Goal: Information Seeking & Learning: Find specific fact

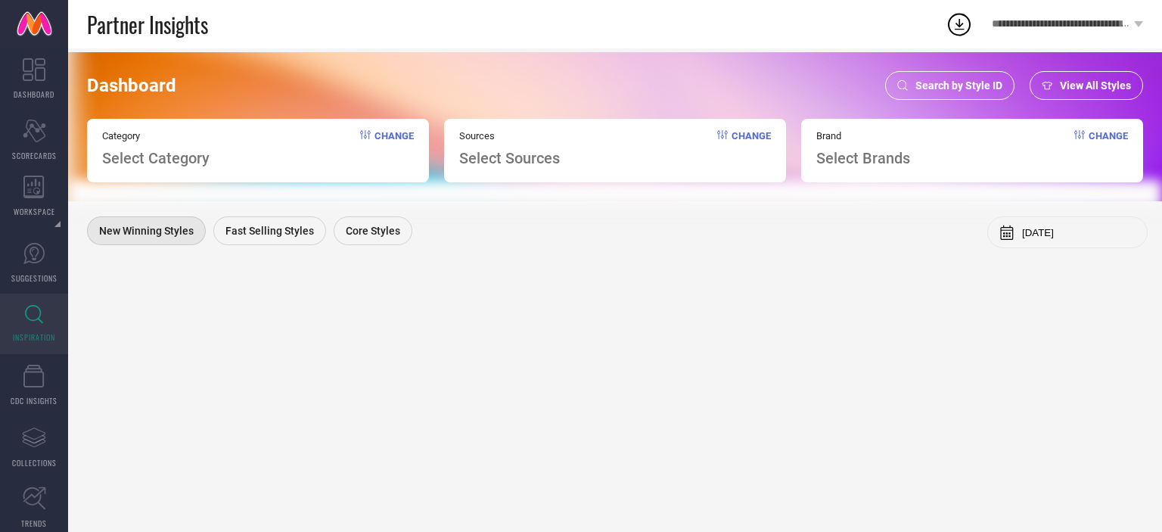
click at [980, 86] on span "Search by Style ID" at bounding box center [958, 85] width 87 height 12
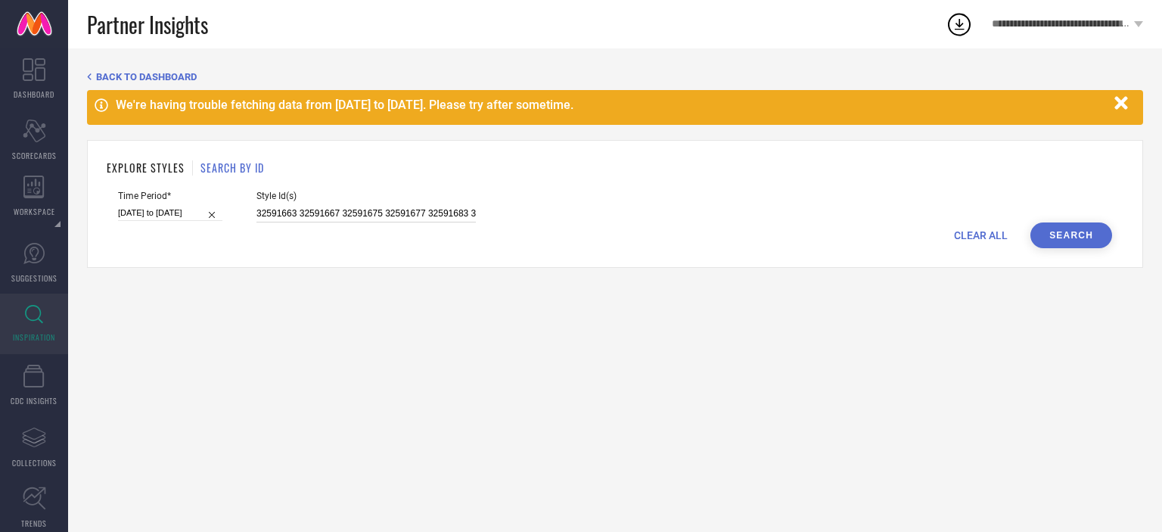
click at [402, 211] on input "32591663 32591667 32591675 32591677 32591683 32591694 32591695 32591704 3259170…" at bounding box center [365, 213] width 219 height 17
paste input "31112636 31112689 31112679"
type input "31112636 31112689 31112679"
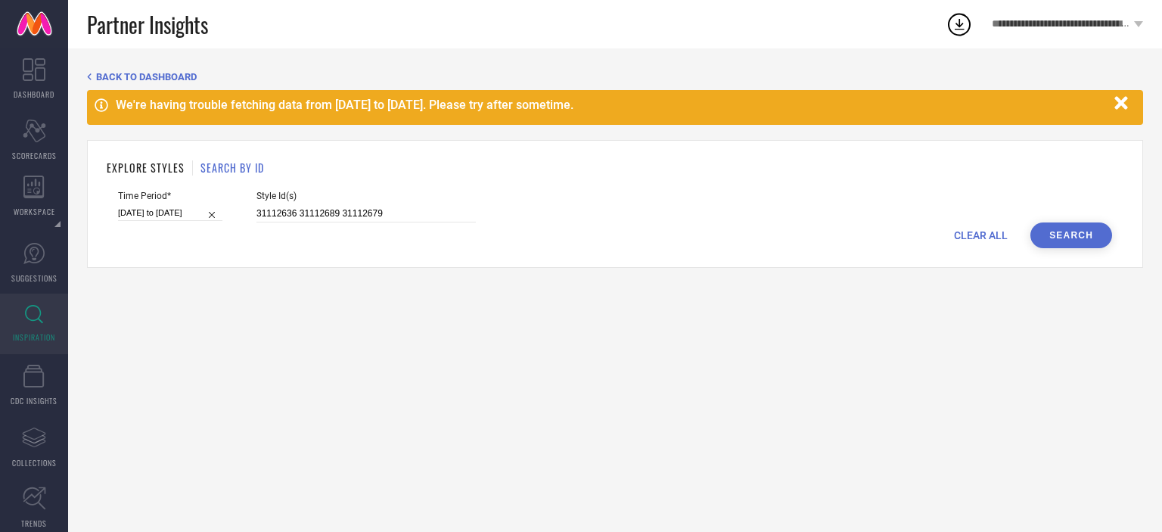
click at [1071, 235] on button "Search" at bounding box center [1071, 235] width 82 height 26
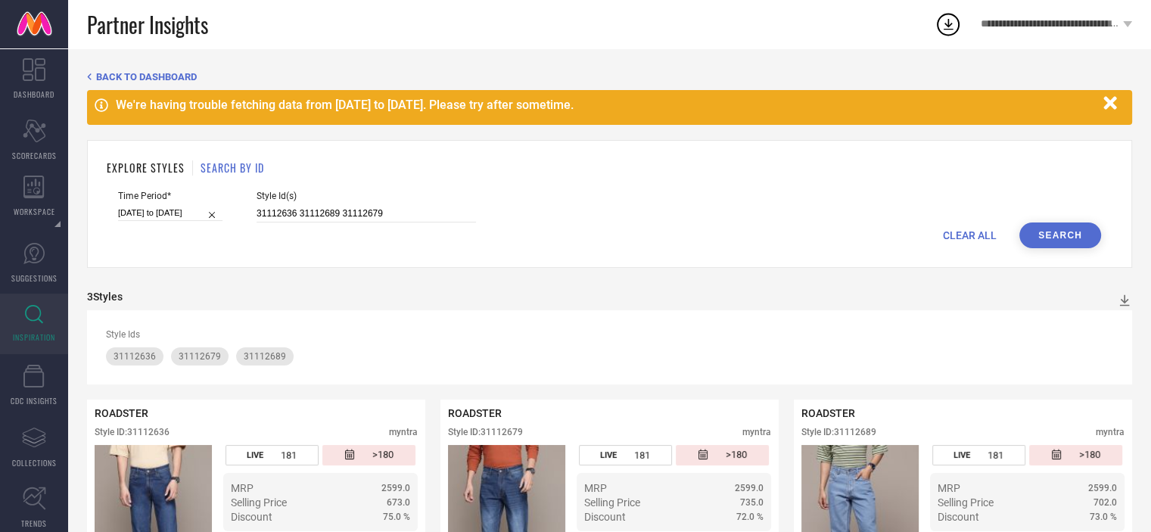
scroll to position [111, 0]
